Goal: Find specific page/section: Find specific page/section

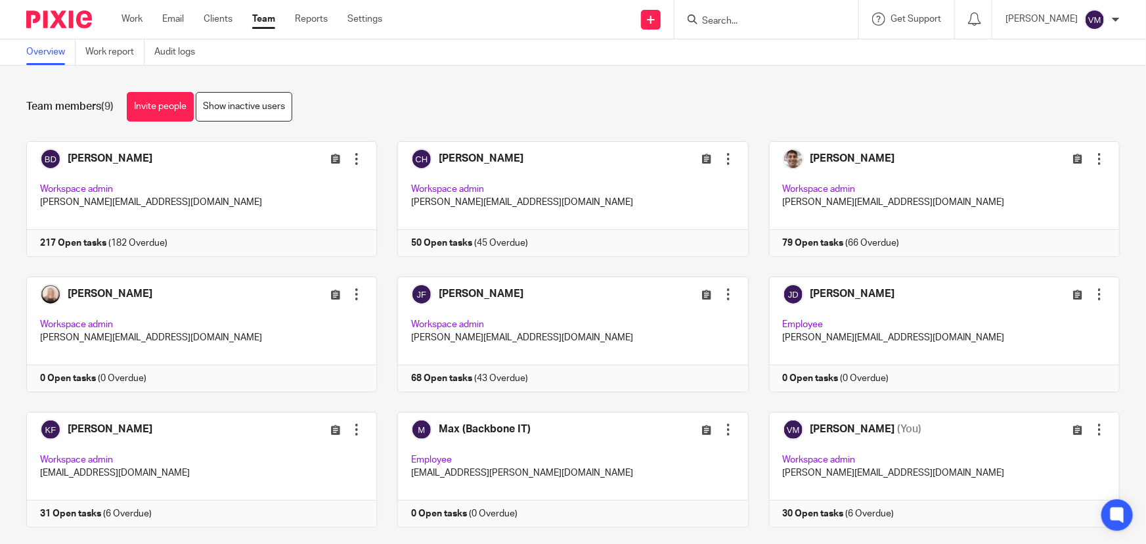
click at [756, 13] on form at bounding box center [771, 19] width 140 height 16
click at [752, 19] on input "Search" at bounding box center [760, 22] width 118 height 12
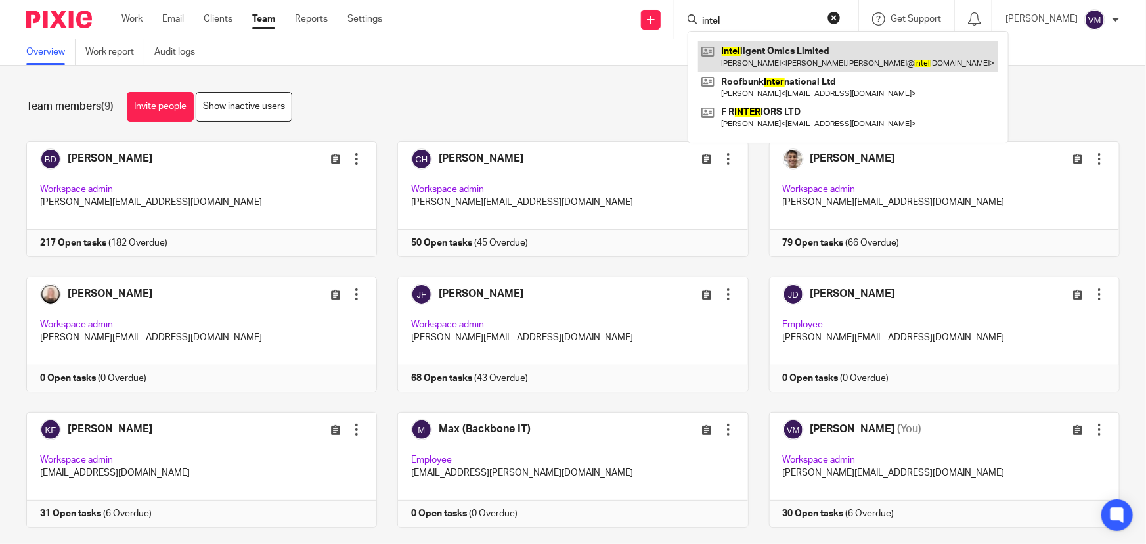
type input "intel"
click at [768, 46] on link at bounding box center [848, 56] width 300 height 30
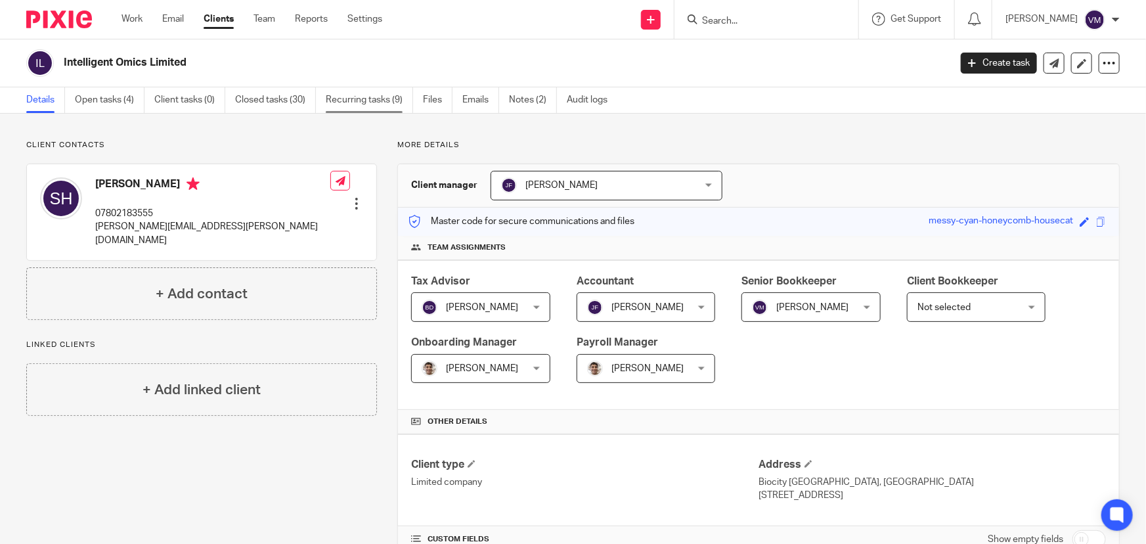
click at [370, 101] on link "Recurring tasks (9)" at bounding box center [369, 100] width 87 height 26
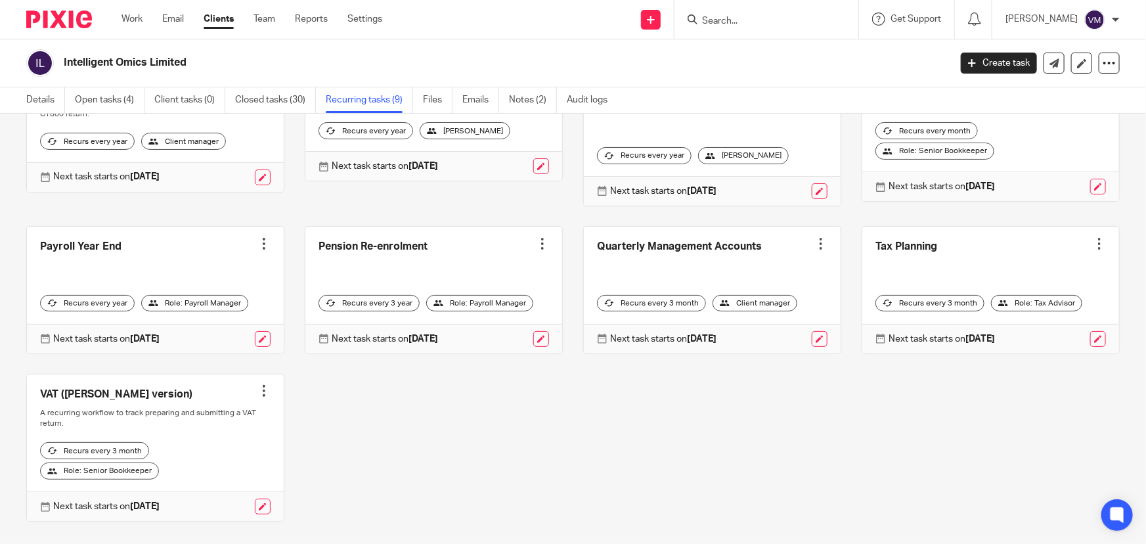
scroll to position [104, 0]
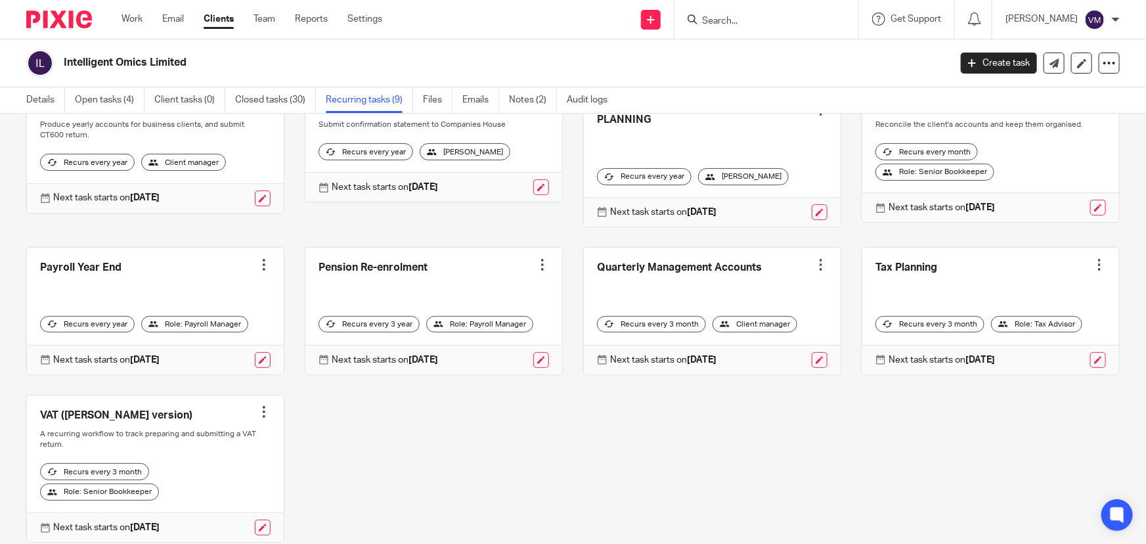
click at [769, 20] on input "Search" at bounding box center [760, 22] width 118 height 12
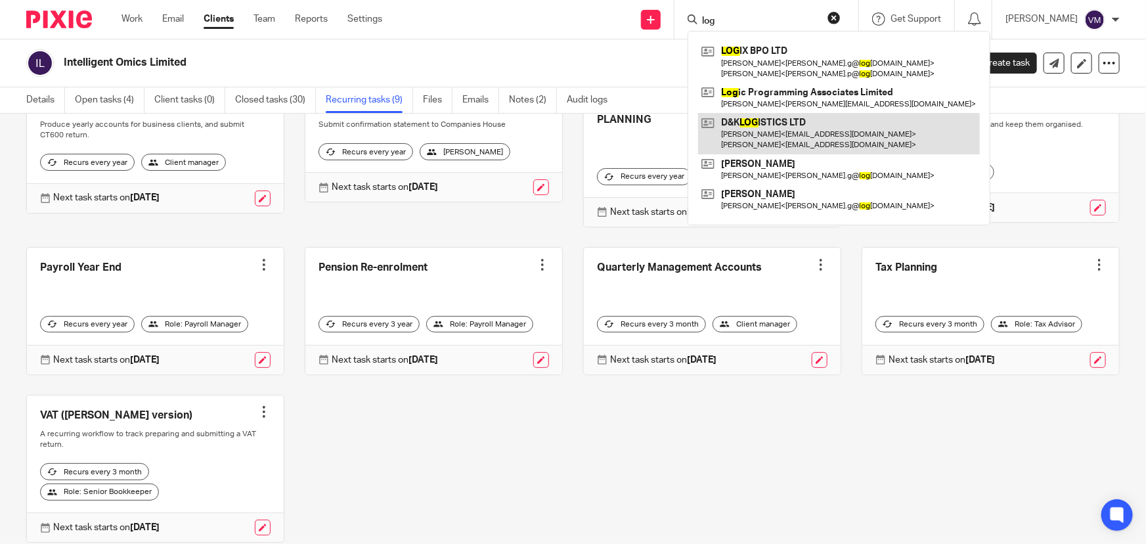
type input "log"
click at [812, 131] on link at bounding box center [839, 133] width 282 height 41
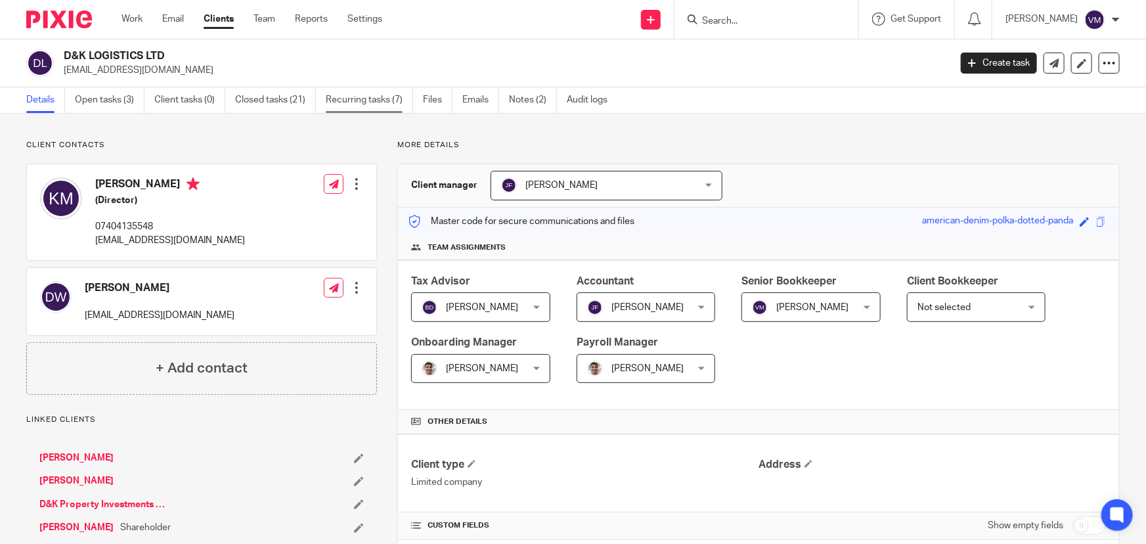
click at [366, 89] on link "Recurring tasks (7)" at bounding box center [369, 100] width 87 height 26
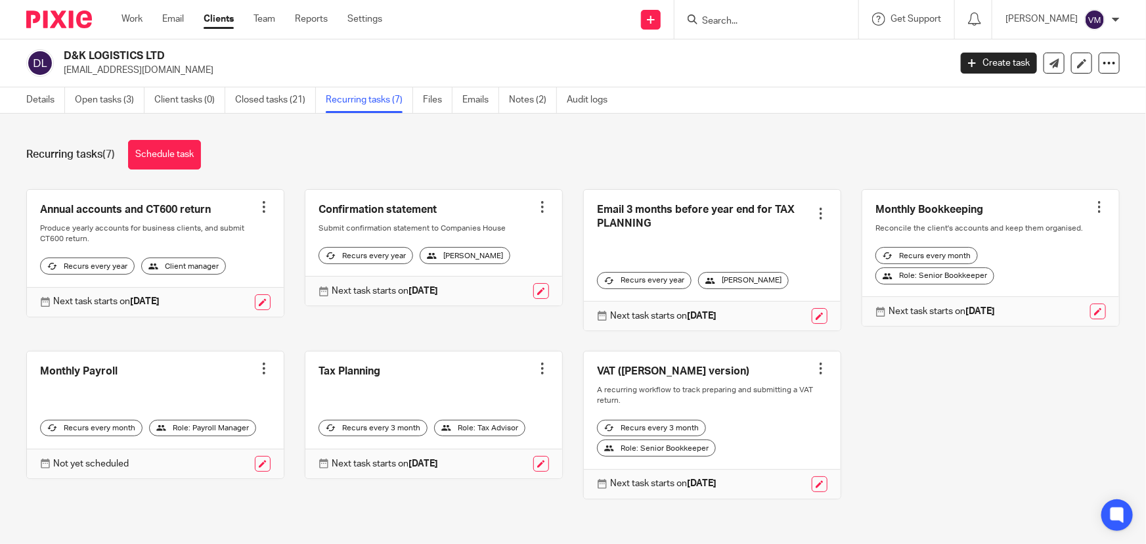
click at [736, 30] on div at bounding box center [766, 19] width 184 height 39
click at [742, 22] on input "Search" at bounding box center [760, 22] width 118 height 12
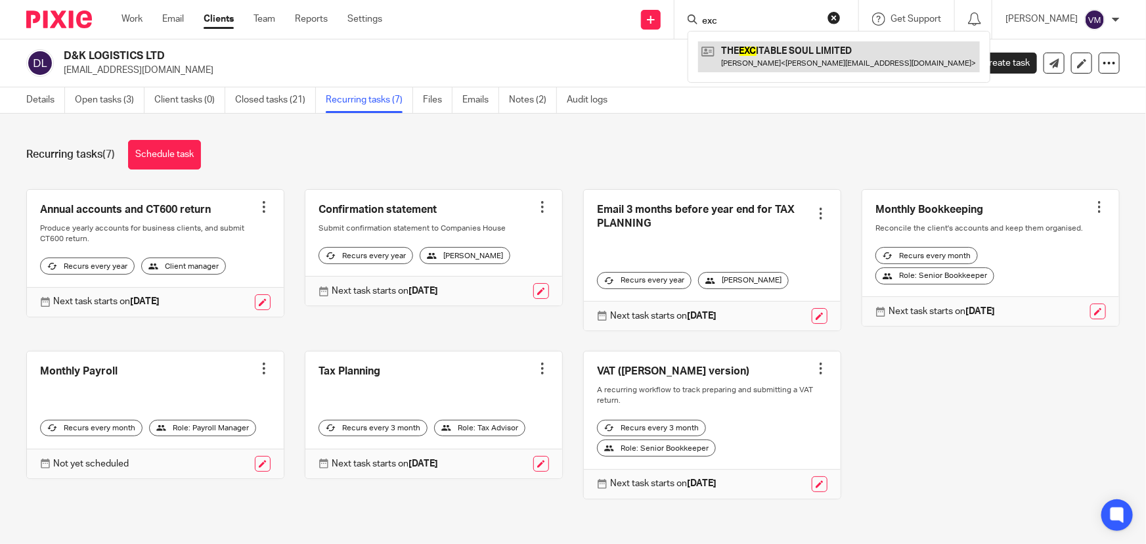
type input "exc"
click at [769, 53] on link at bounding box center [839, 56] width 282 height 30
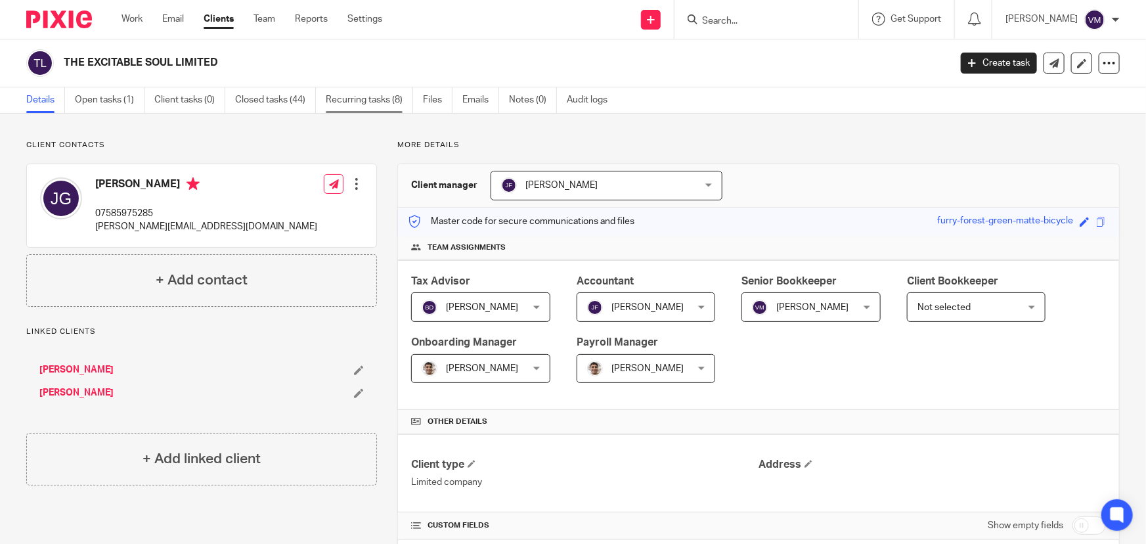
click at [351, 99] on link "Recurring tasks (8)" at bounding box center [369, 100] width 87 height 26
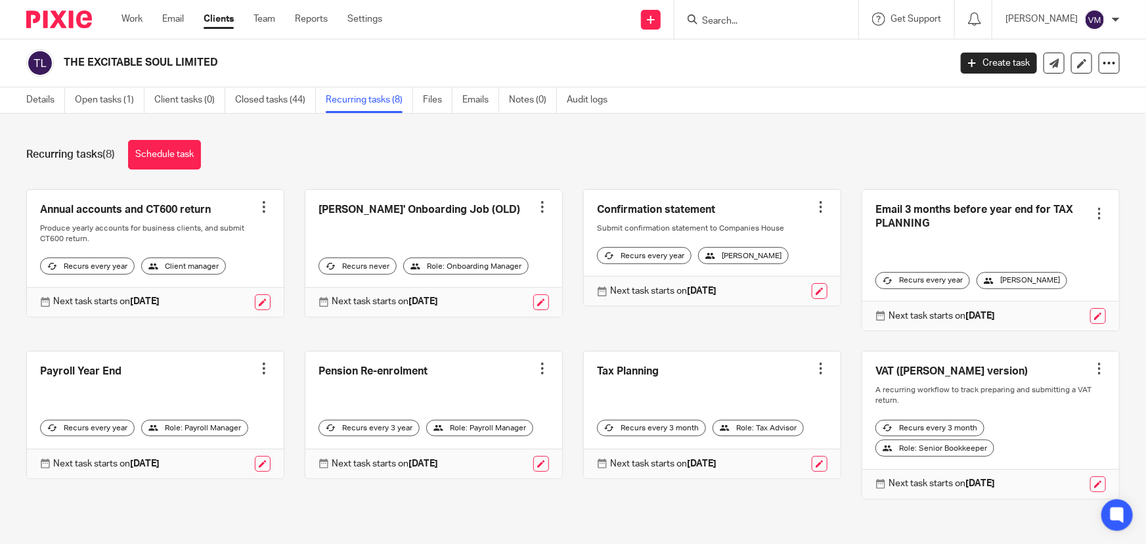
click at [749, 22] on input "Search" at bounding box center [760, 22] width 118 height 12
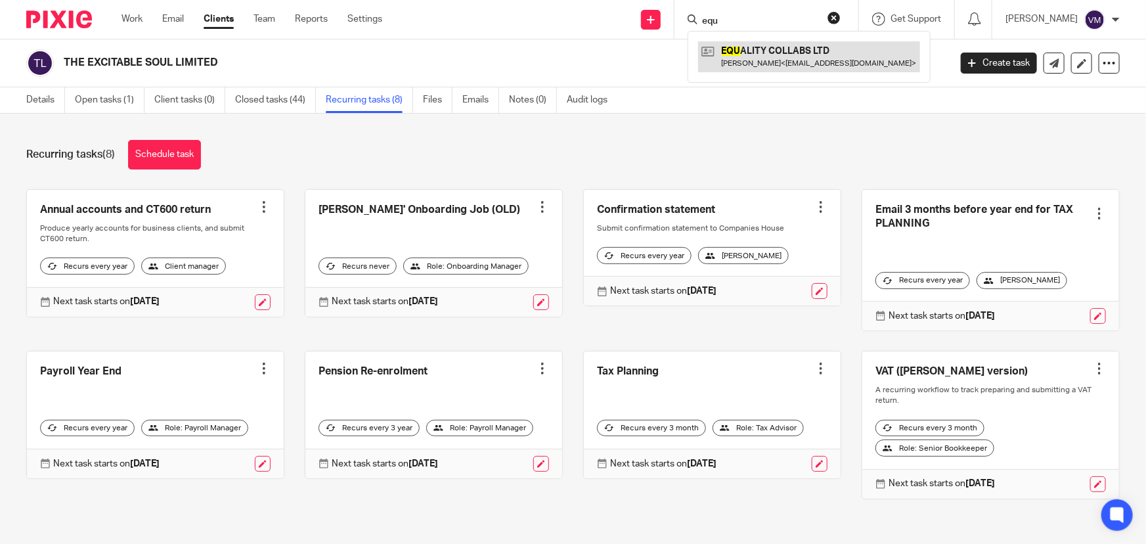
type input "equ"
click at [768, 58] on link at bounding box center [809, 56] width 222 height 30
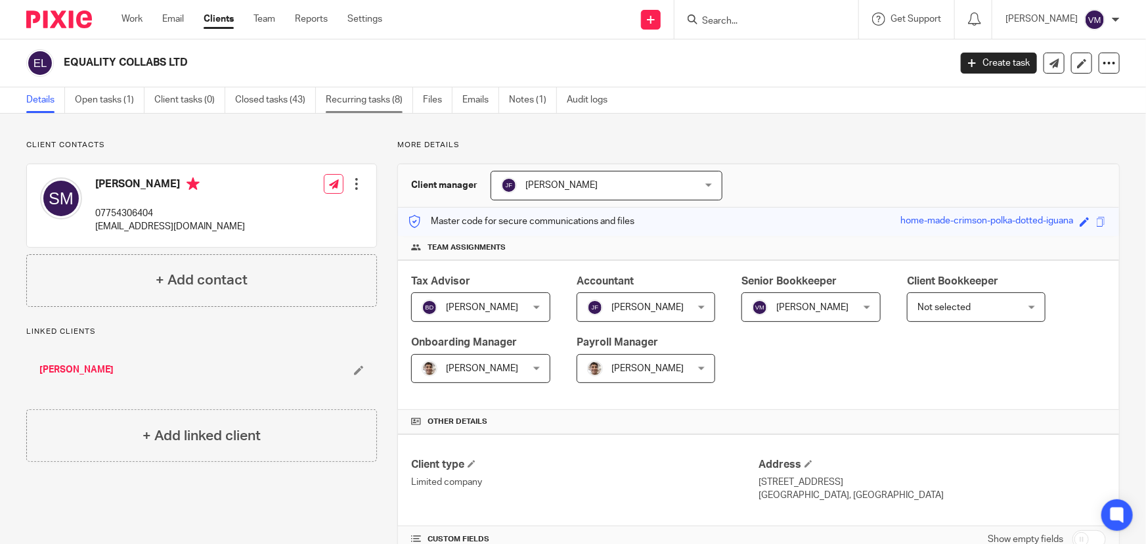
click at [354, 97] on link "Recurring tasks (8)" at bounding box center [369, 100] width 87 height 26
